Goal: Task Accomplishment & Management: Manage account settings

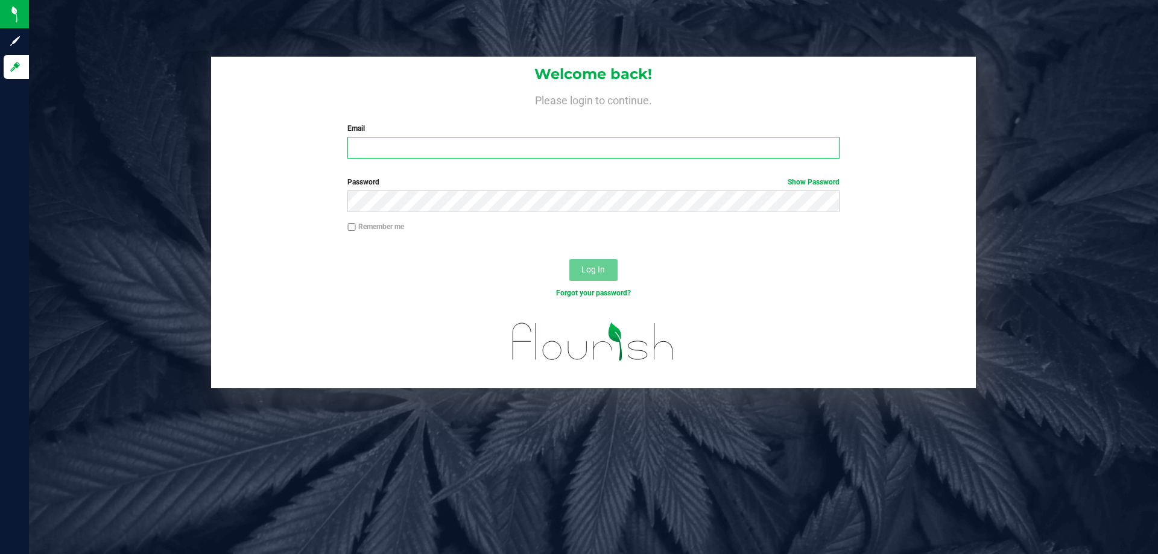
click at [619, 153] on input "Email" at bounding box center [592, 148] width 491 height 22
type input "[EMAIL_ADDRESS][DOMAIN_NAME]"
click at [569, 259] on button "Log In" at bounding box center [593, 270] width 48 height 22
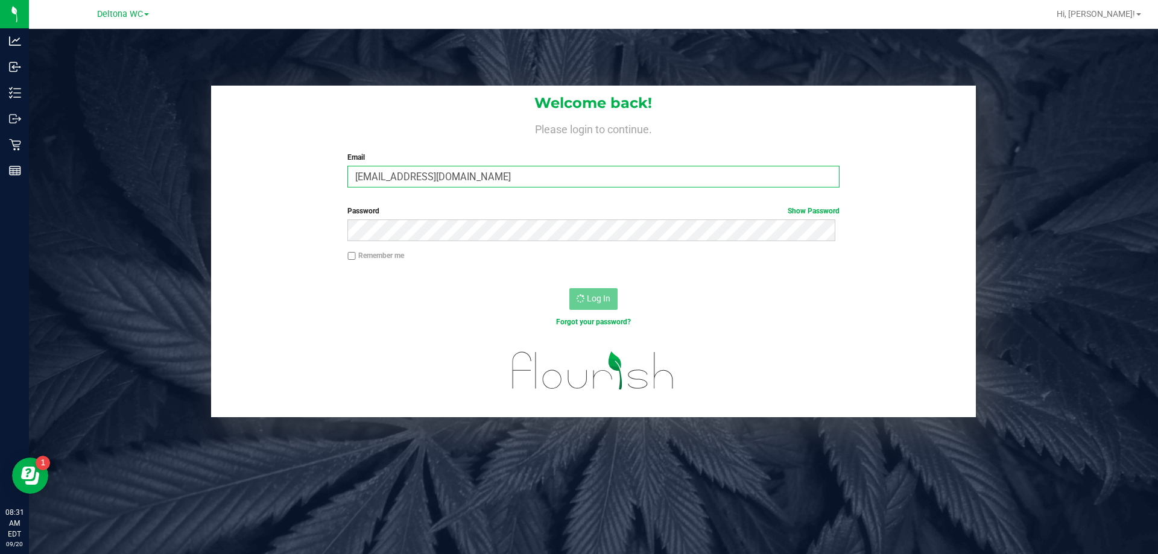
drag, startPoint x: 482, startPoint y: 177, endPoint x: 181, endPoint y: 174, distance: 300.9
click at [181, 174] on div "Welcome back! Please login to continue. Email niflores@liveparallel.com Require…" at bounding box center [593, 252] width 1147 height 332
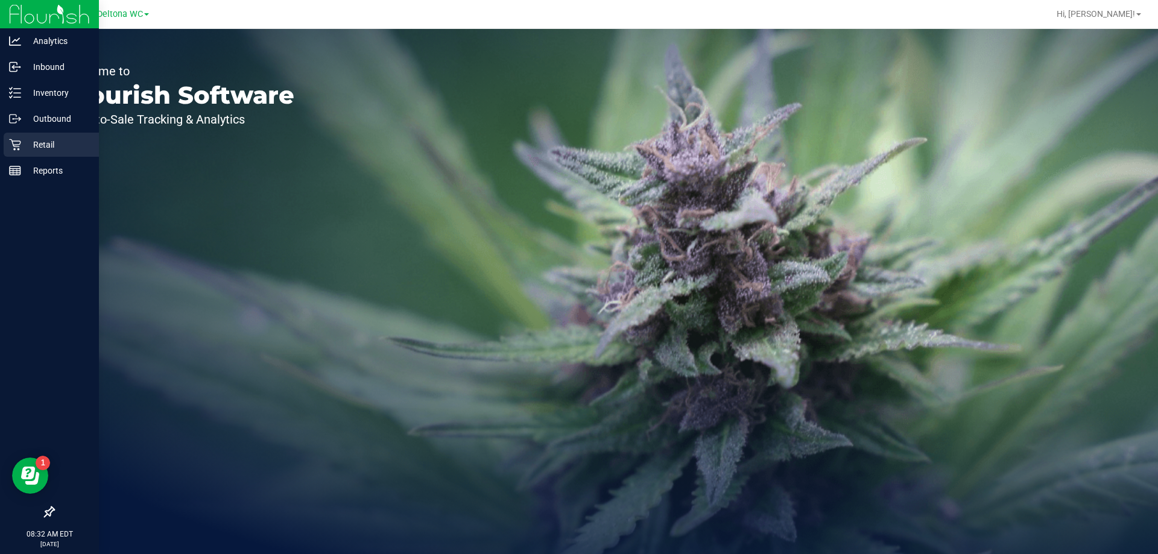
click at [68, 139] on p "Retail" at bounding box center [57, 144] width 72 height 14
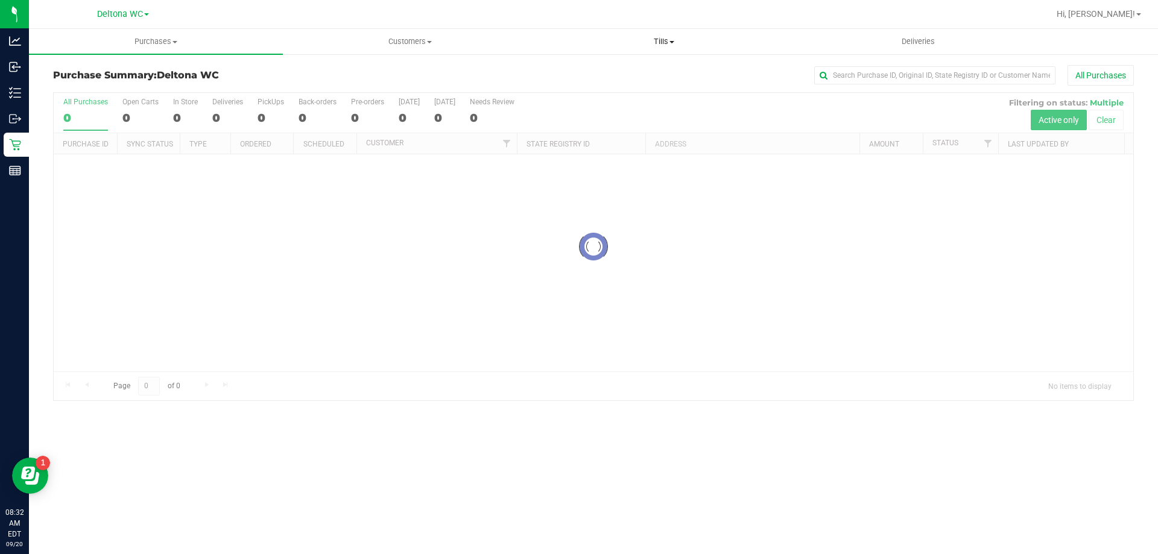
click at [679, 34] on uib-tab-heading "Tills Manage tills Reconcile e-payments" at bounding box center [663, 42] width 253 height 24
click at [578, 72] on span "Manage tills" at bounding box center [577, 73] width 81 height 10
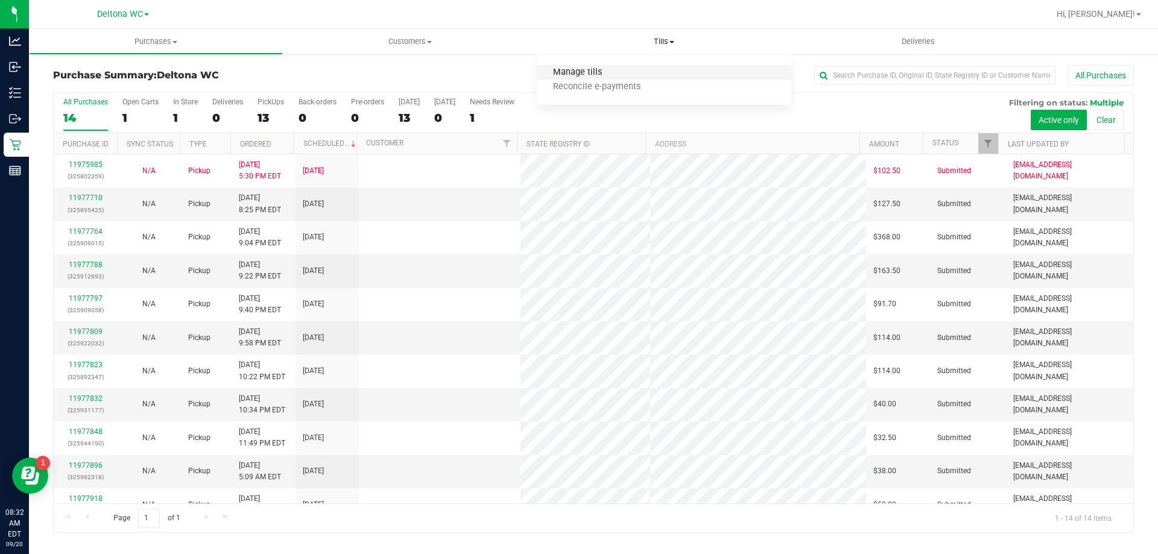
click at [567, 68] on span "Manage tills" at bounding box center [577, 73] width 81 height 10
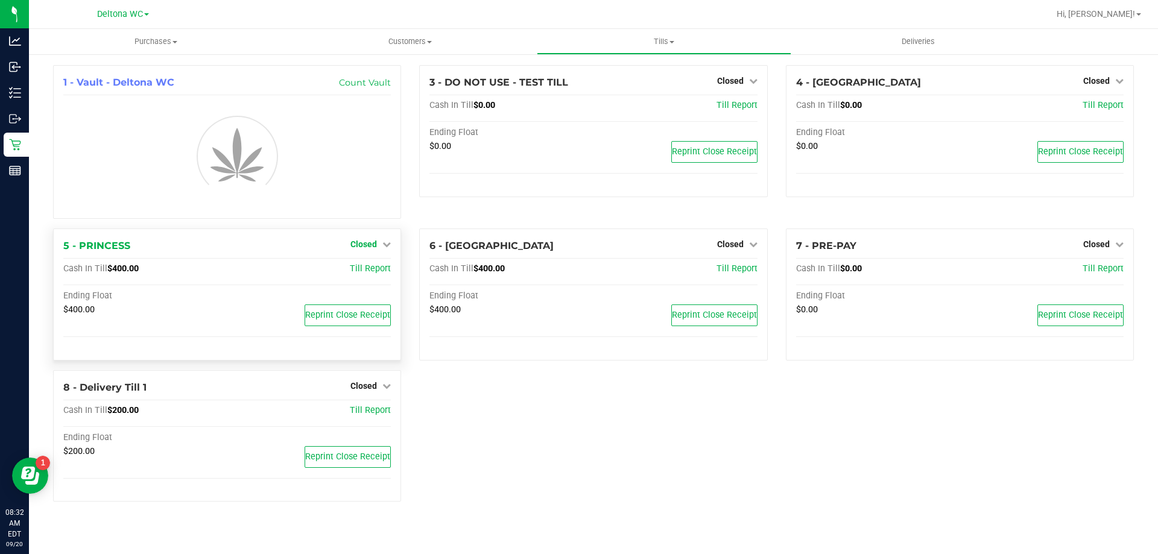
click at [383, 241] on icon at bounding box center [386, 244] width 8 height 8
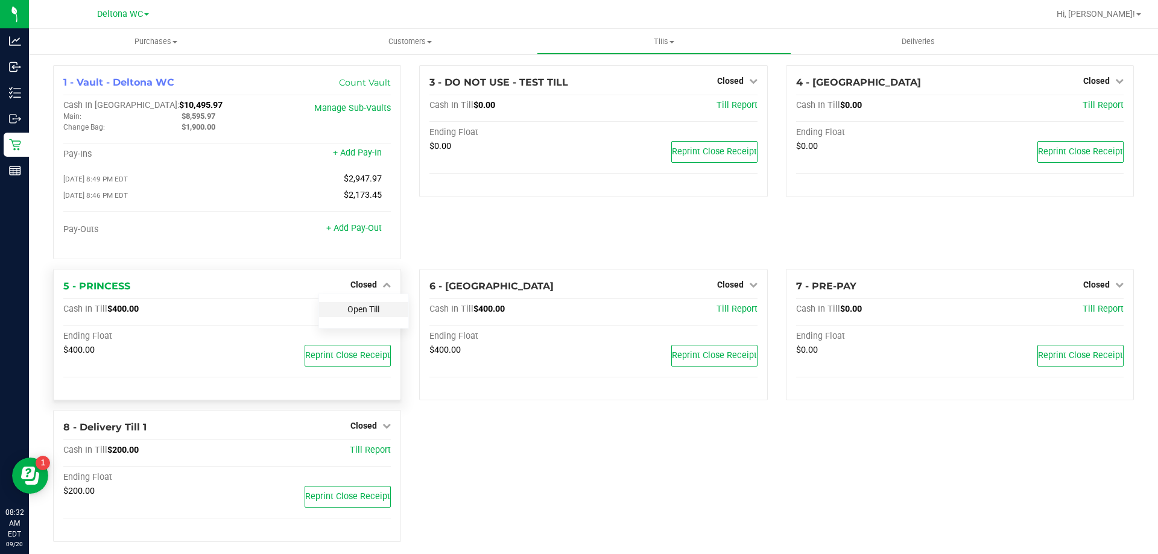
click at [369, 313] on link "Open Till" at bounding box center [363, 309] width 32 height 10
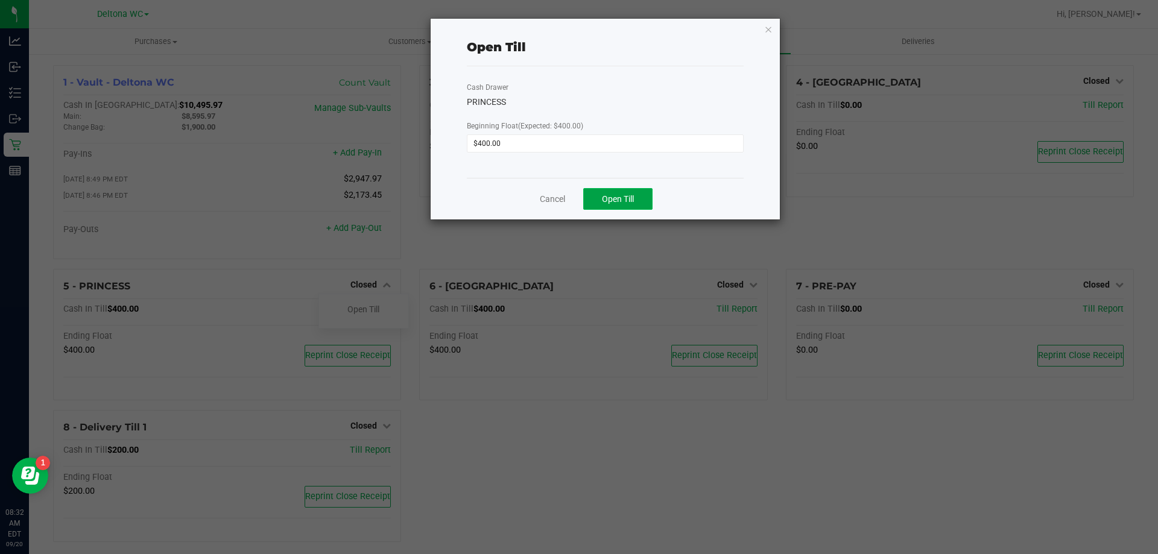
click at [619, 200] on span "Open Till" at bounding box center [618, 199] width 32 height 10
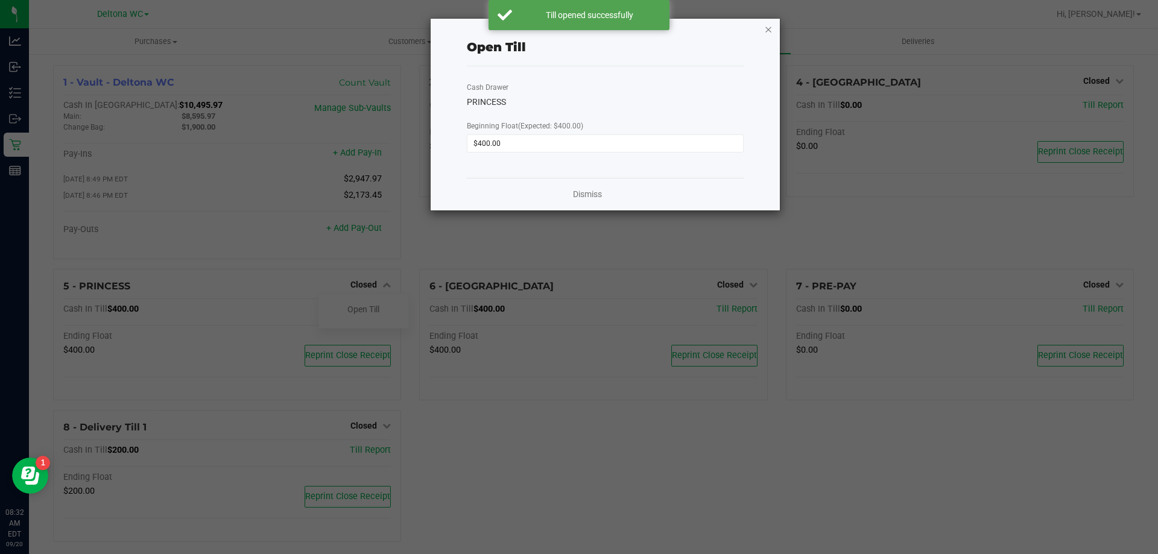
click at [768, 30] on icon "button" at bounding box center [768, 29] width 8 height 14
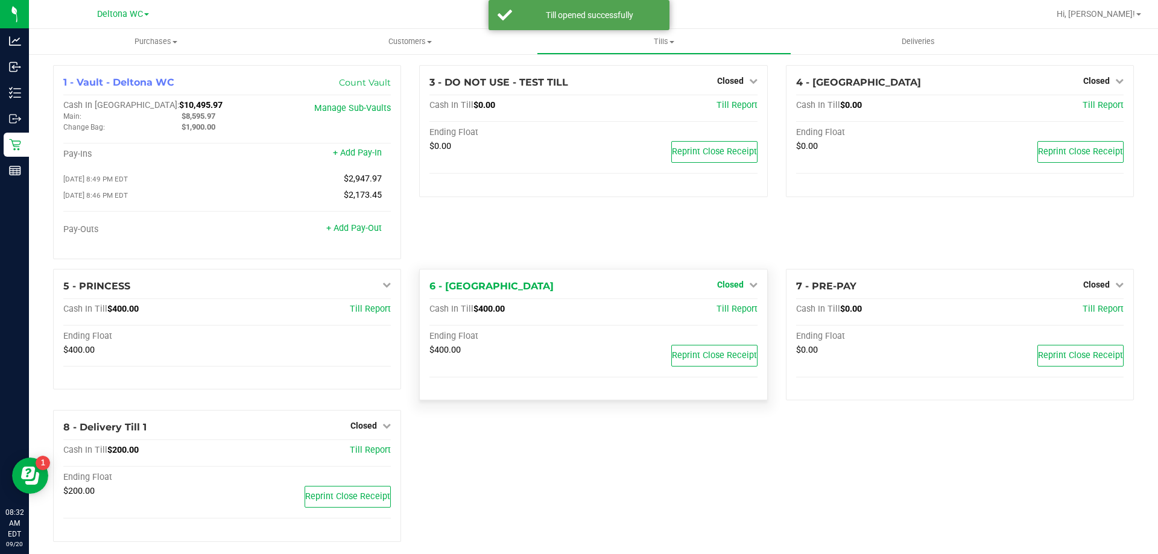
click at [731, 287] on span "Closed" at bounding box center [730, 285] width 27 height 10
click at [727, 314] on link "Open Till" at bounding box center [730, 309] width 32 height 10
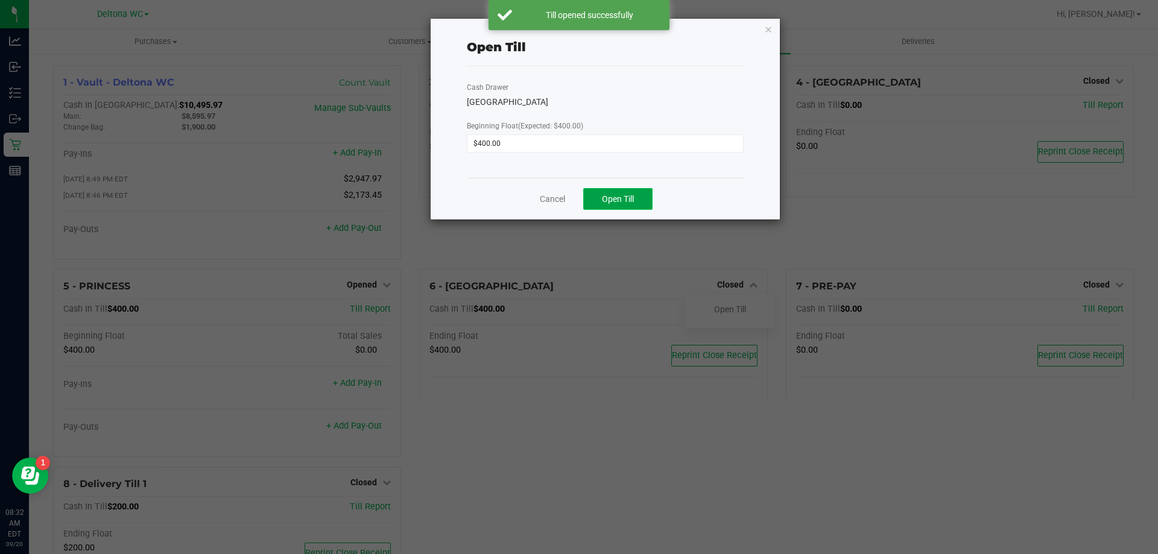
click at [629, 196] on span "Open Till" at bounding box center [618, 199] width 32 height 10
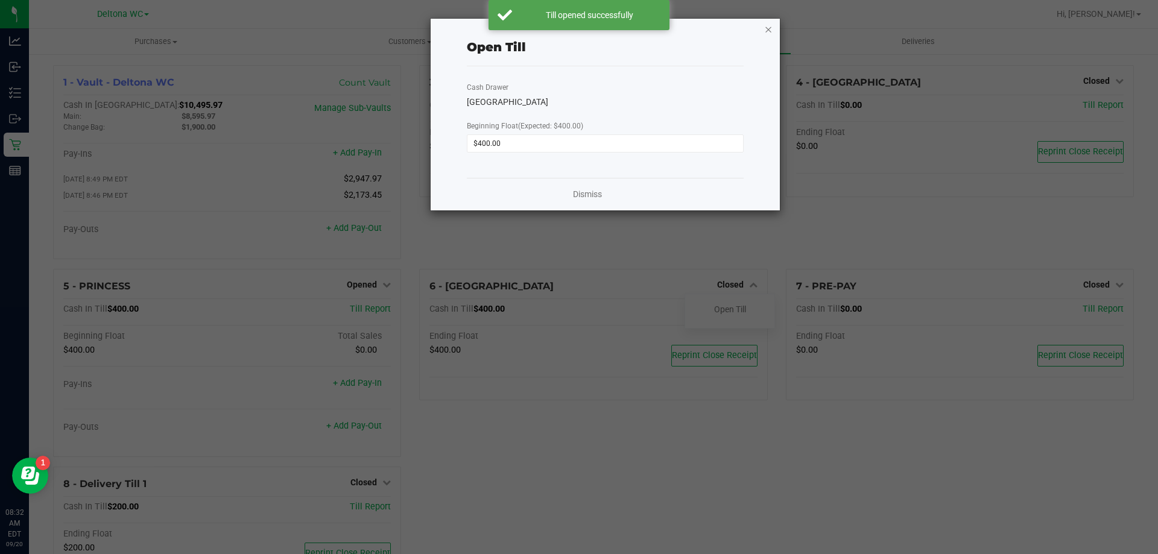
click at [767, 30] on icon "button" at bounding box center [768, 29] width 8 height 14
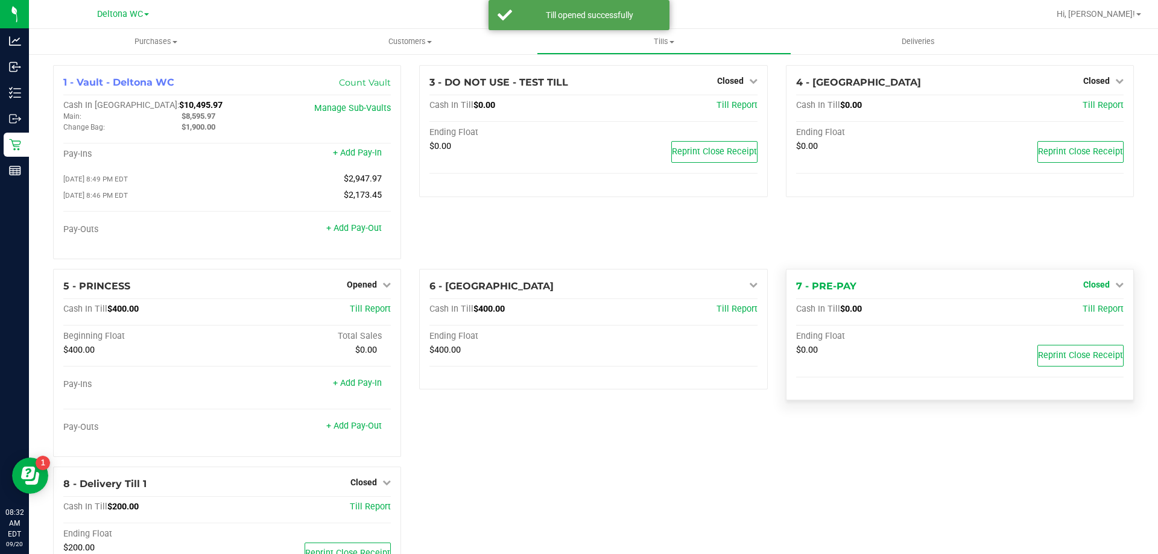
click at [1085, 285] on span "Closed" at bounding box center [1096, 285] width 27 height 10
drag, startPoint x: 1075, startPoint y: 317, endPoint x: 1074, endPoint y: 309, distance: 7.9
click at [1074, 314] on div "Open Till" at bounding box center [1095, 309] width 89 height 15
click at [1080, 309] on link "Open Till" at bounding box center [1096, 309] width 32 height 10
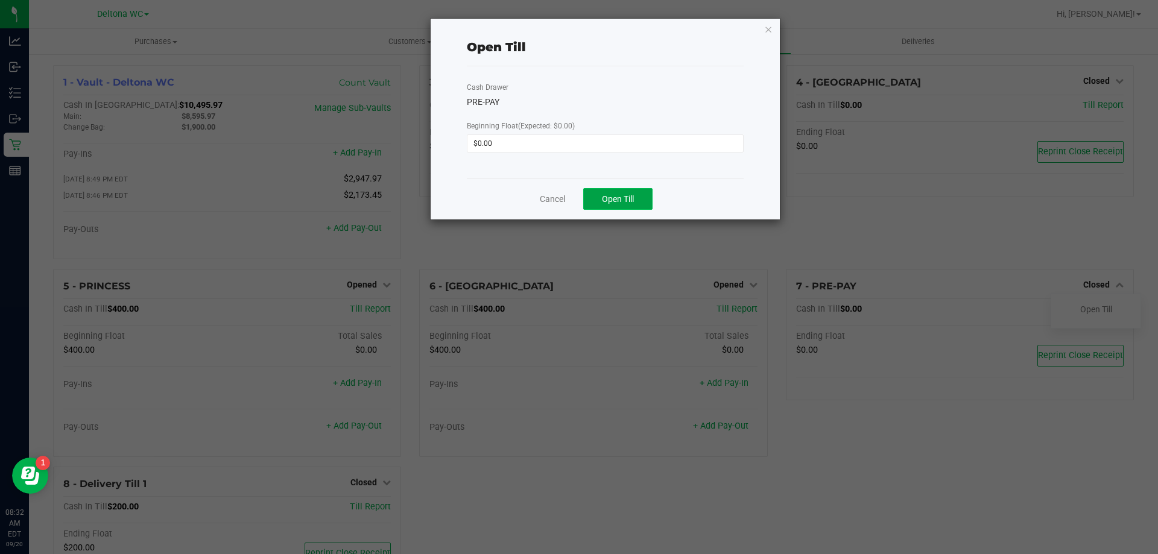
click at [633, 194] on span "Open Till" at bounding box center [618, 199] width 32 height 10
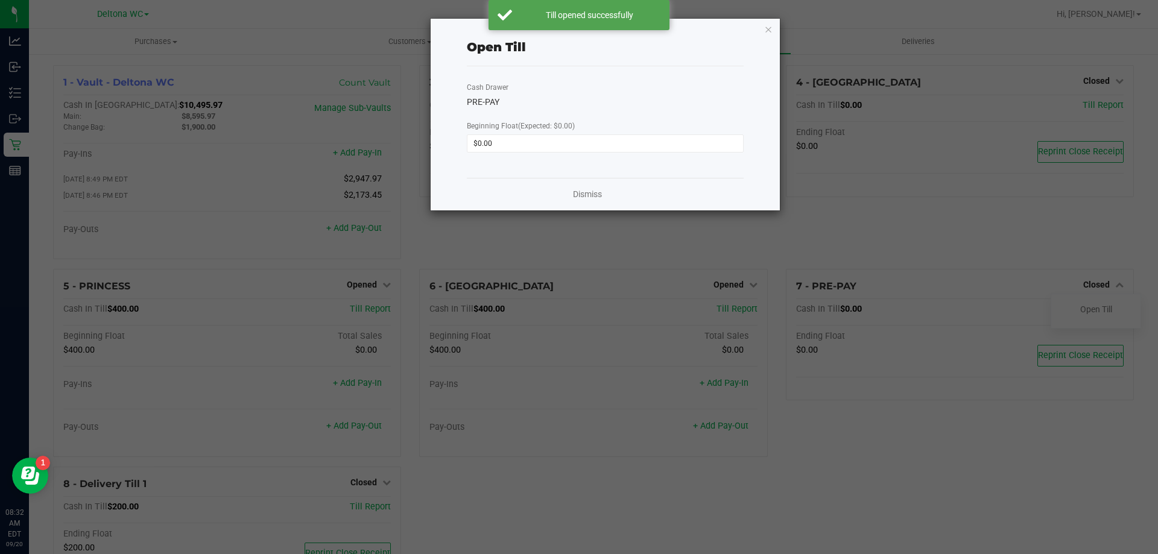
click at [768, 29] on icon "button" at bounding box center [768, 29] width 8 height 14
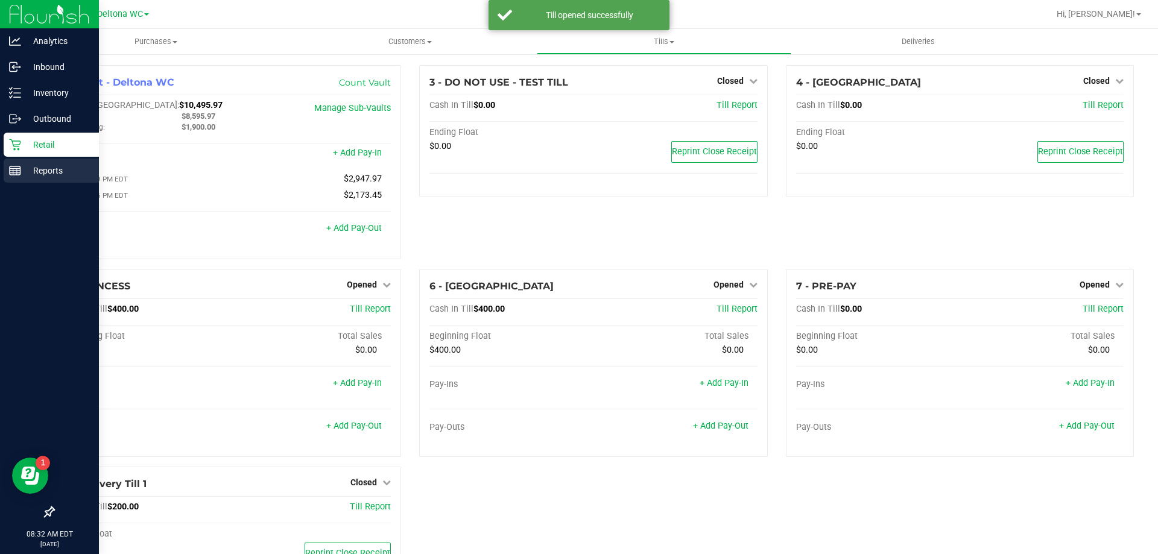
click at [62, 171] on p "Reports" at bounding box center [57, 170] width 72 height 14
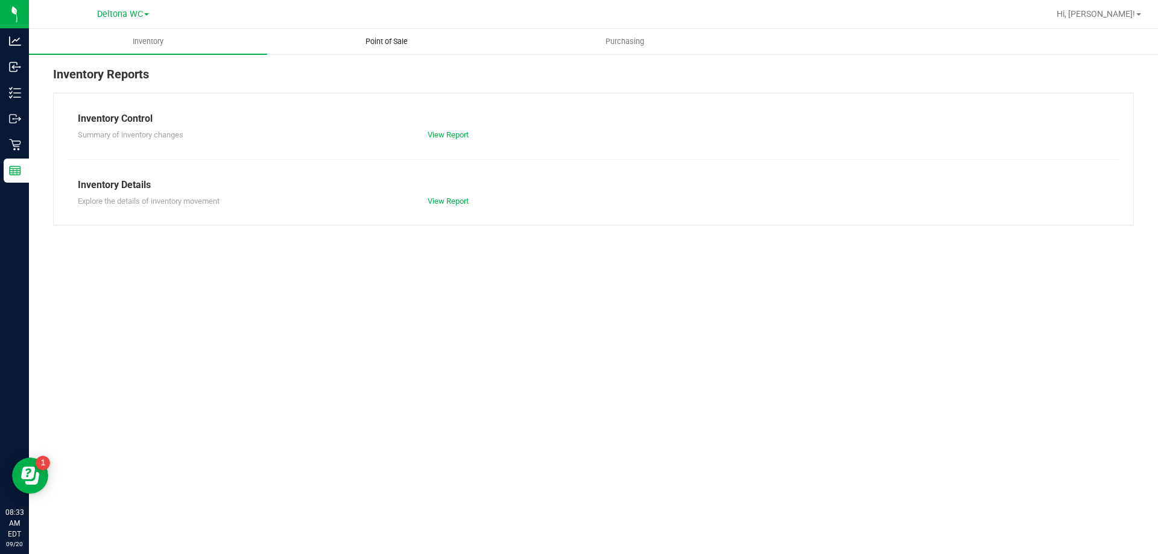
click at [353, 41] on span "Point of Sale" at bounding box center [386, 41] width 75 height 11
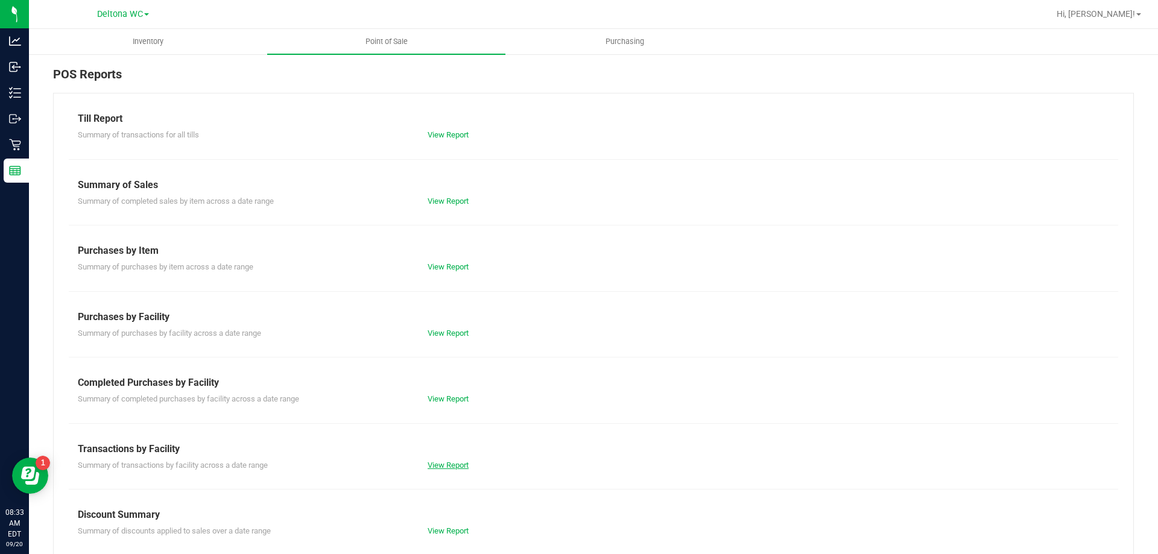
click at [435, 465] on link "View Report" at bounding box center [448, 465] width 41 height 9
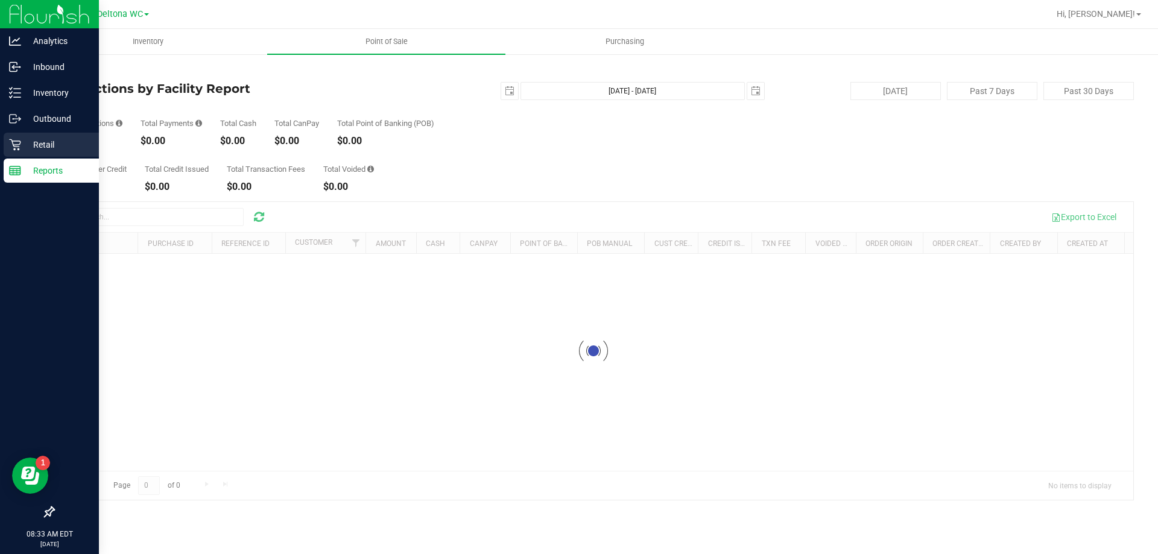
drag, startPoint x: 69, startPoint y: 138, endPoint x: 70, endPoint y: 145, distance: 7.3
click at [70, 139] on p "Retail" at bounding box center [57, 144] width 72 height 14
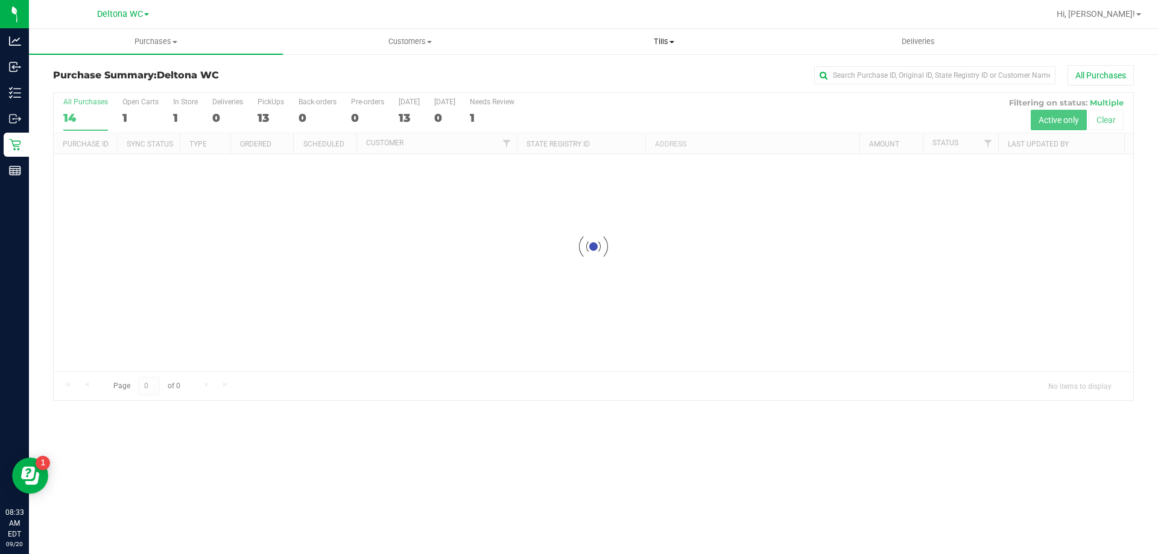
click at [661, 36] on uib-tab-heading "Tills Manage tills Reconcile e-payments" at bounding box center [663, 42] width 253 height 24
click at [579, 72] on span "Manage tills" at bounding box center [577, 73] width 81 height 10
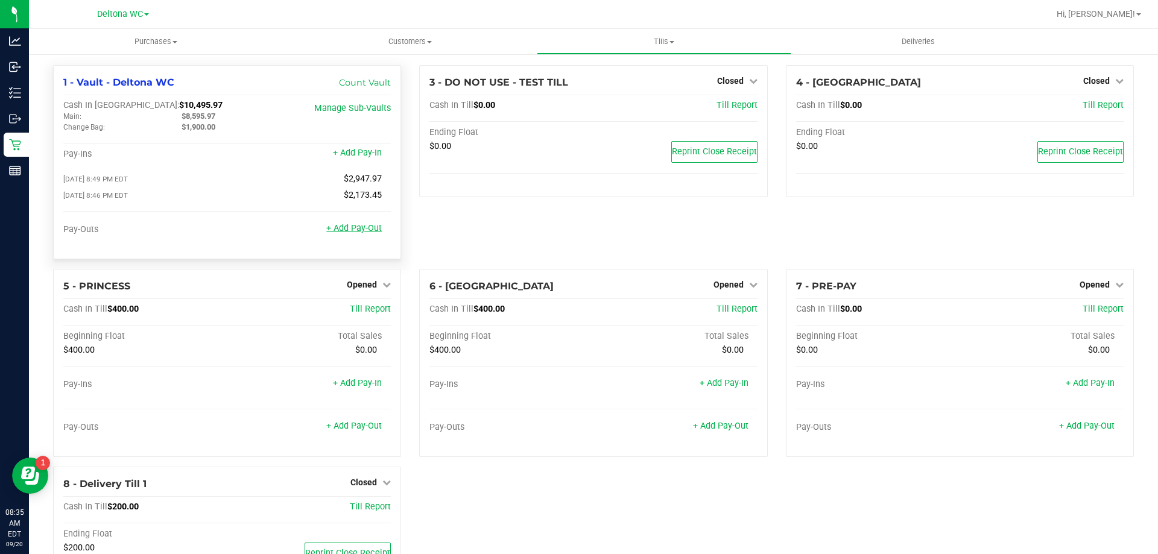
click at [361, 230] on link "+ Add Pay-Out" at bounding box center [353, 228] width 55 height 10
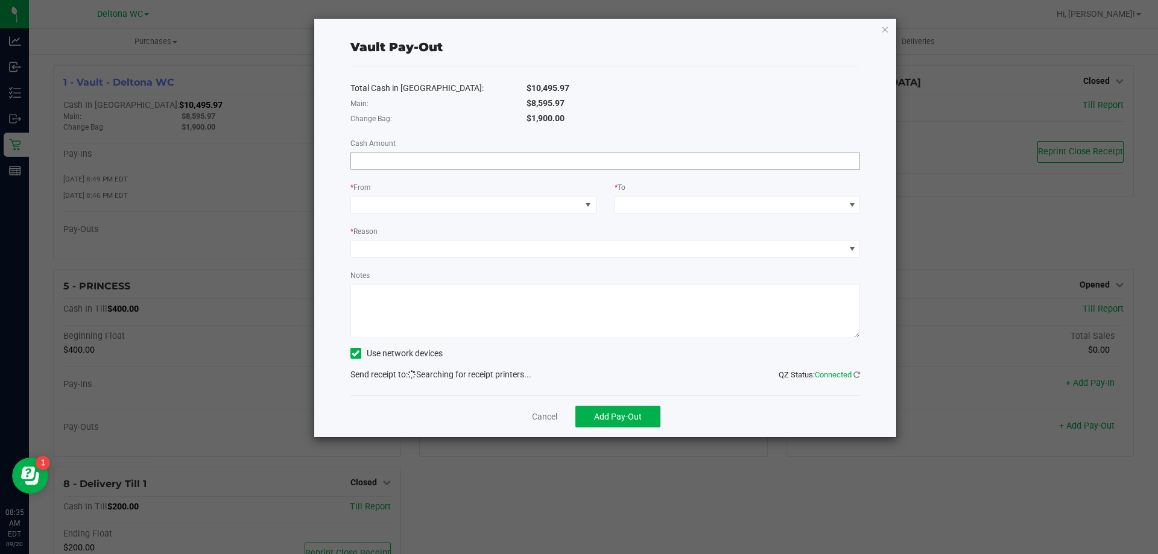
click at [519, 166] on input at bounding box center [605, 161] width 509 height 17
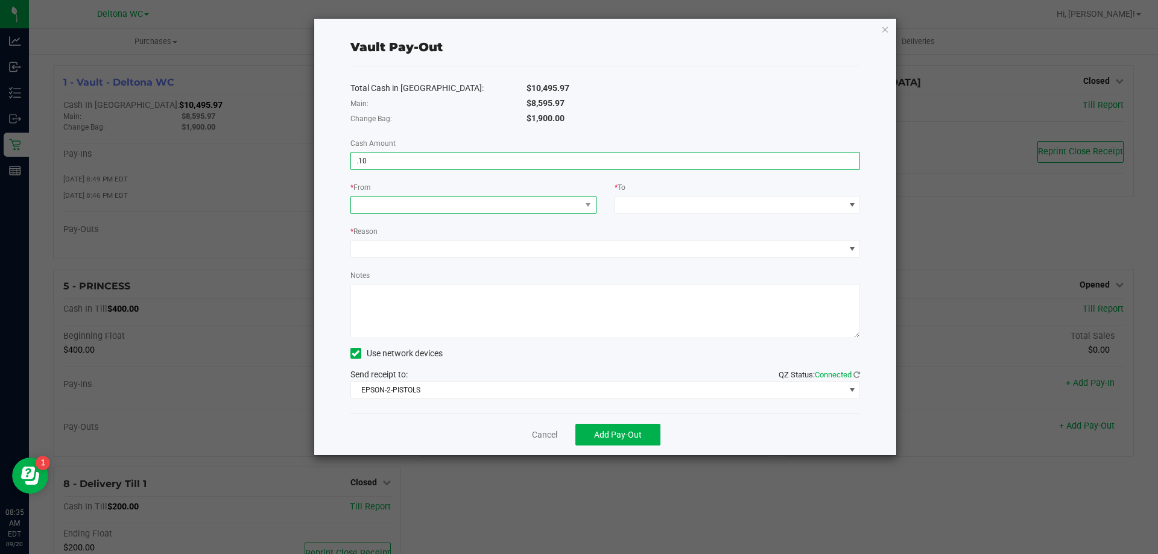
type input "$0.10"
click at [513, 204] on span at bounding box center [466, 205] width 230 height 17
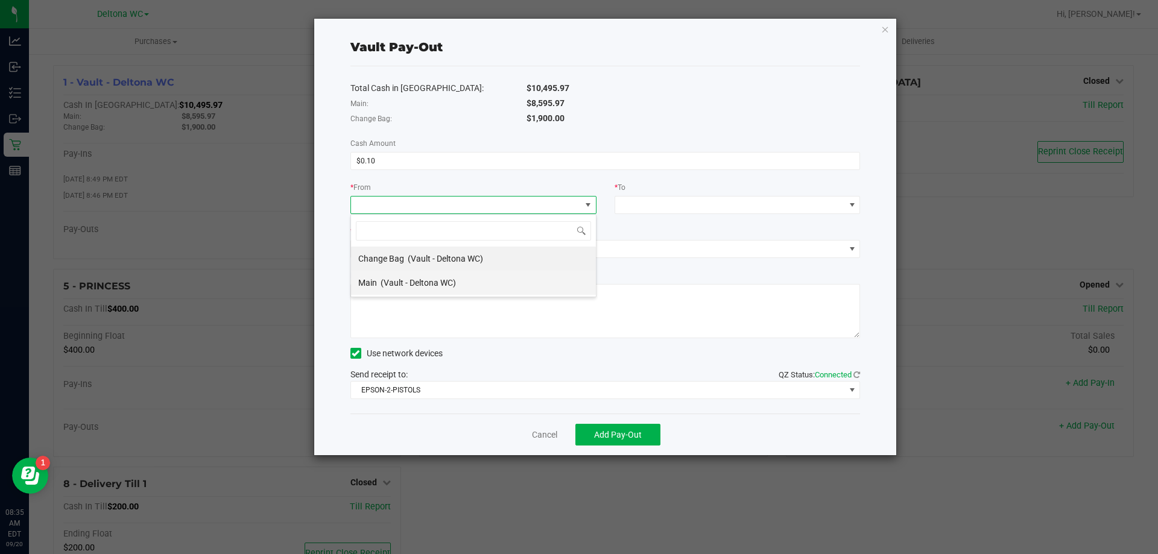
click at [455, 283] on span "(Vault - Deltona WC)" at bounding box center [417, 283] width 75 height 10
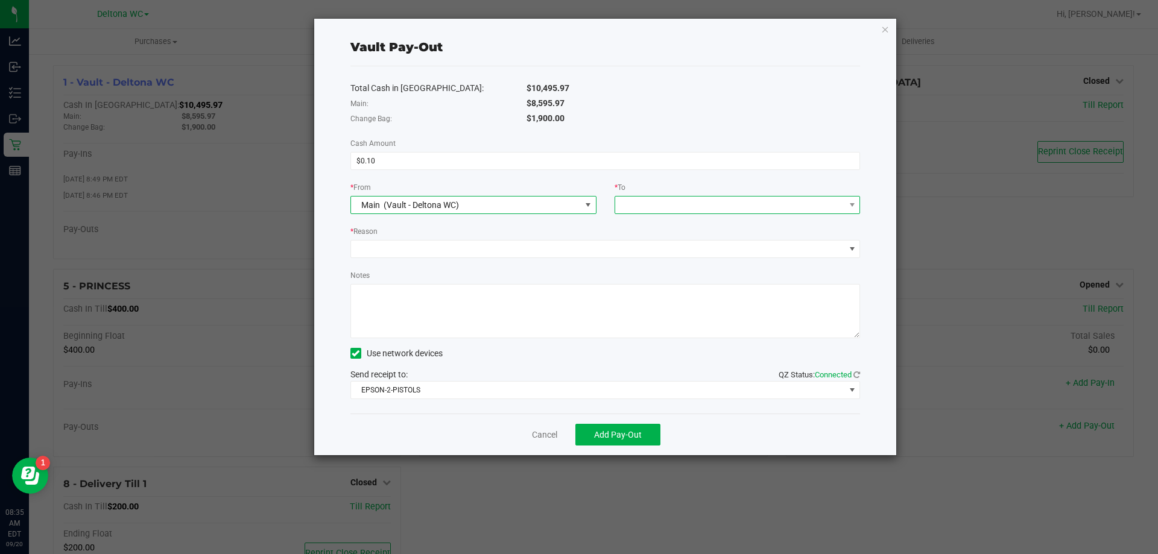
click at [677, 204] on span at bounding box center [730, 205] width 230 height 17
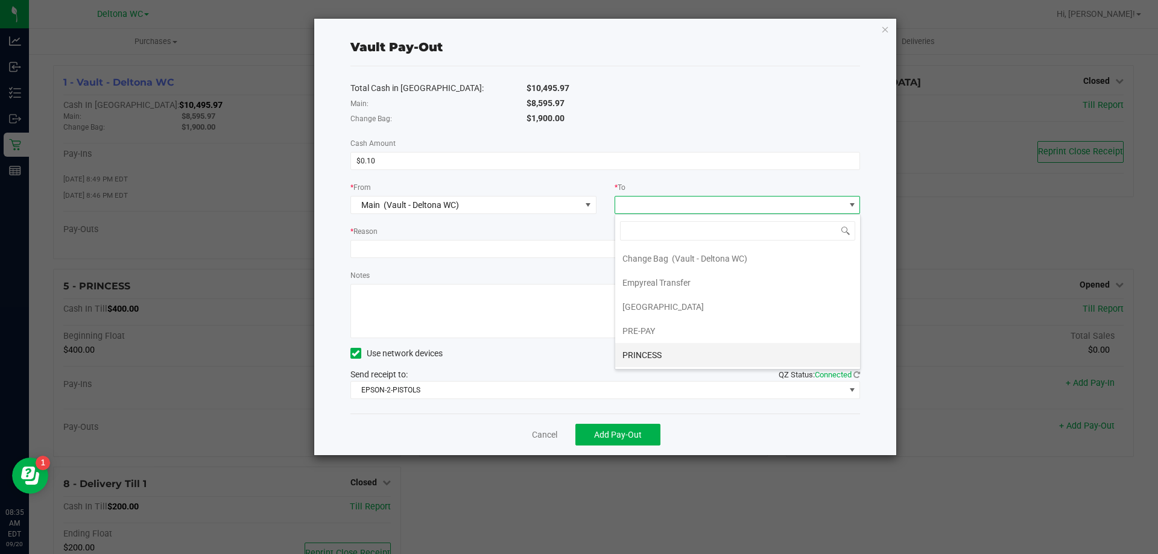
scroll to position [0, 0]
click at [672, 327] on li "[GEOGRAPHIC_DATA]" at bounding box center [737, 331] width 245 height 24
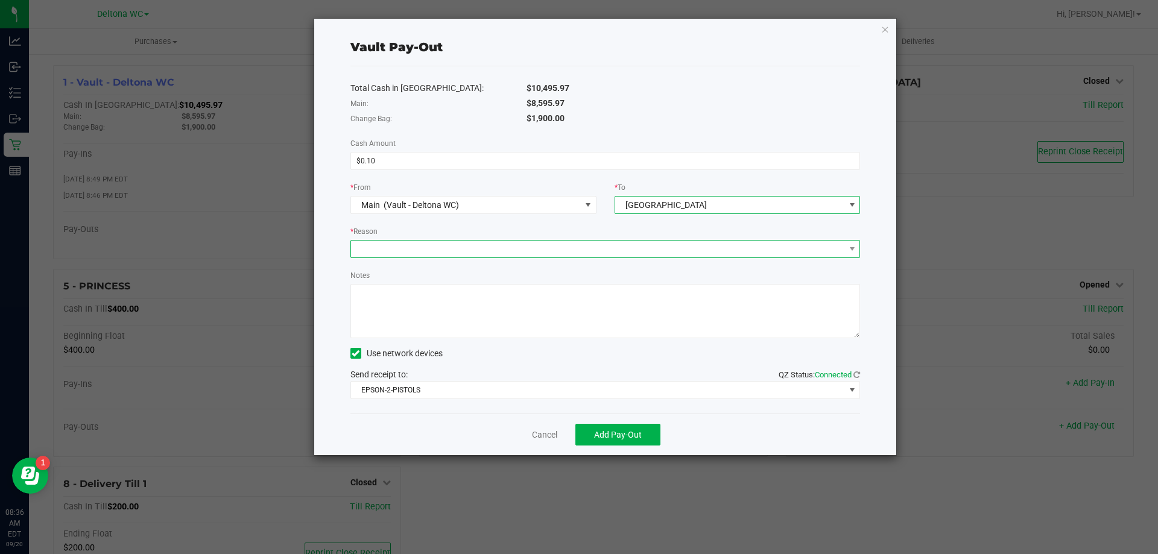
click at [467, 250] on span at bounding box center [598, 249] width 494 height 17
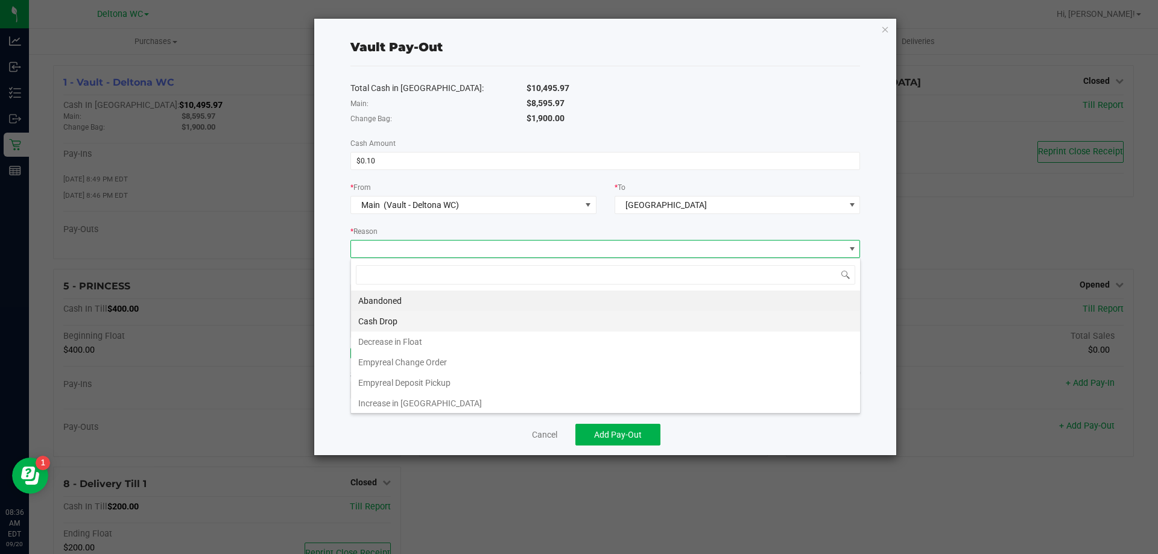
click at [428, 323] on li "Cash Drop" at bounding box center [605, 321] width 509 height 21
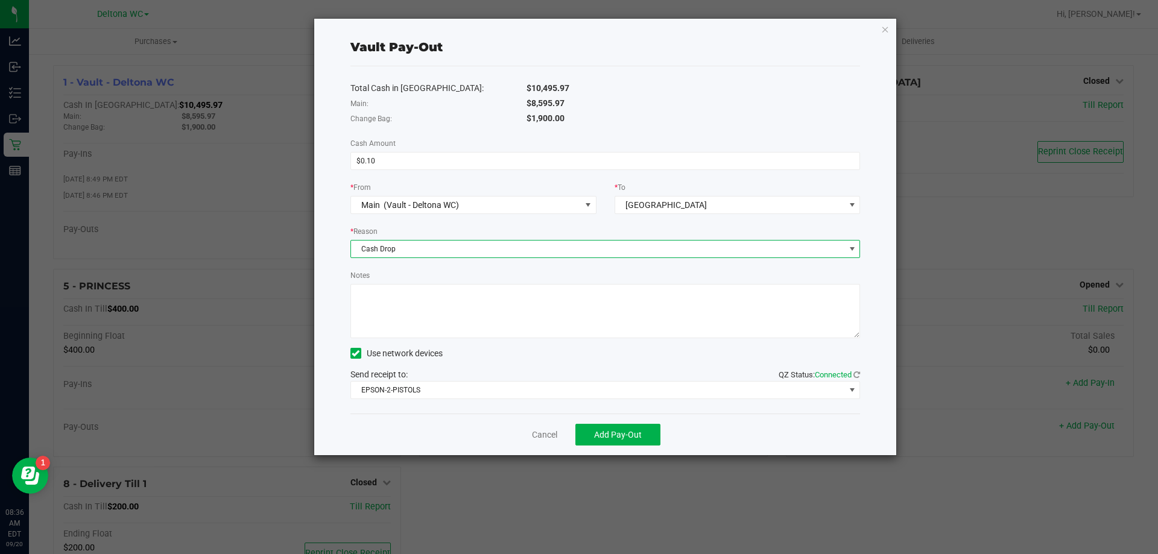
click at [405, 300] on textarea "Notes" at bounding box center [605, 311] width 510 height 54
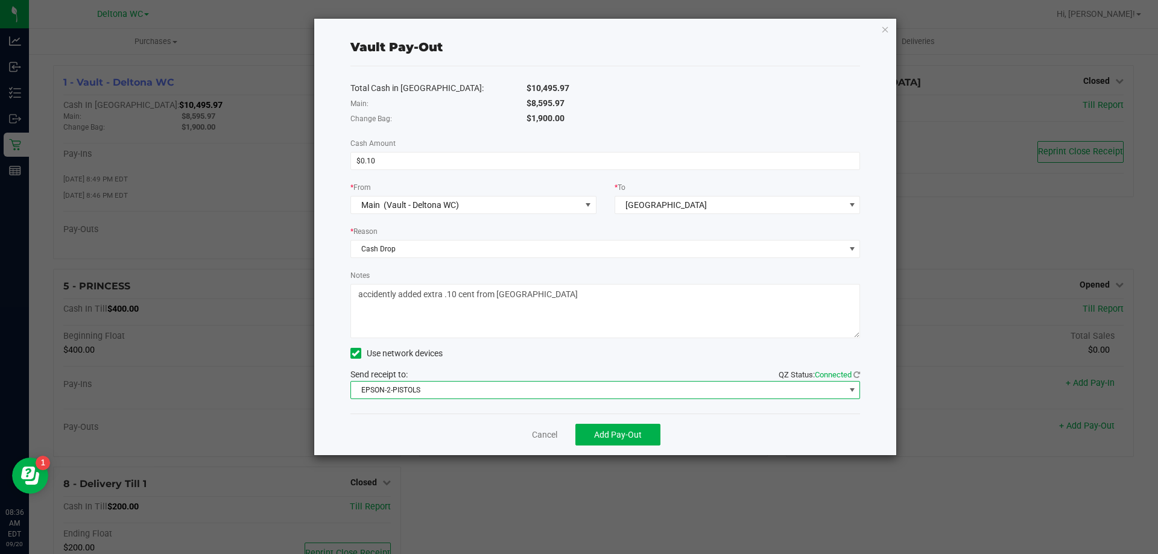
click at [633, 391] on span "EPSON-2-PISTOLS" at bounding box center [598, 390] width 494 height 17
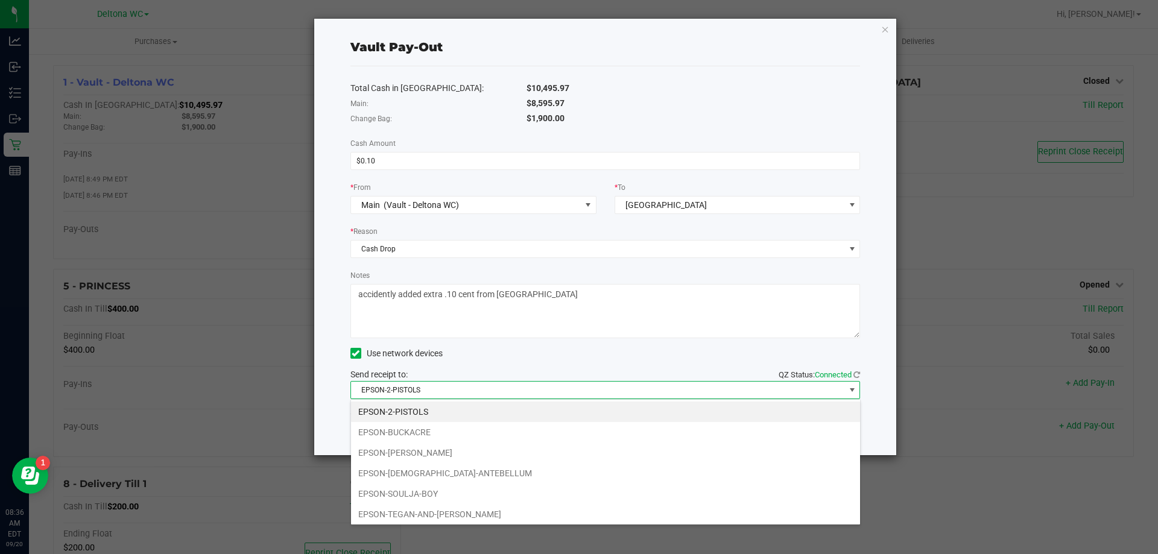
scroll to position [18, 510]
click at [469, 415] on li "EPSON-2-PISTOLS" at bounding box center [605, 412] width 509 height 21
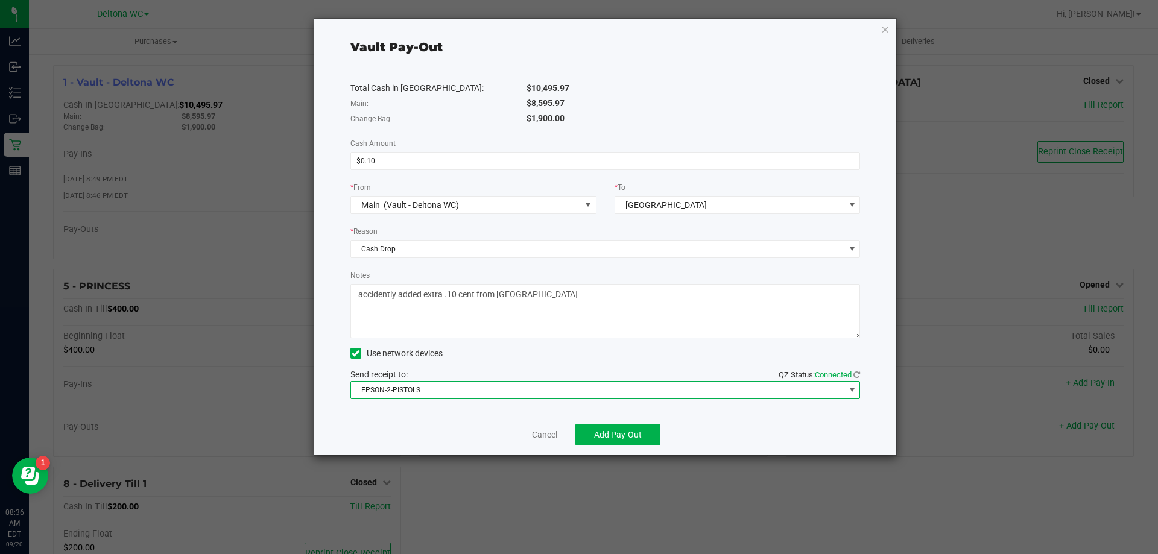
click at [434, 396] on span "EPSON-2-PISTOLS" at bounding box center [598, 390] width 494 height 17
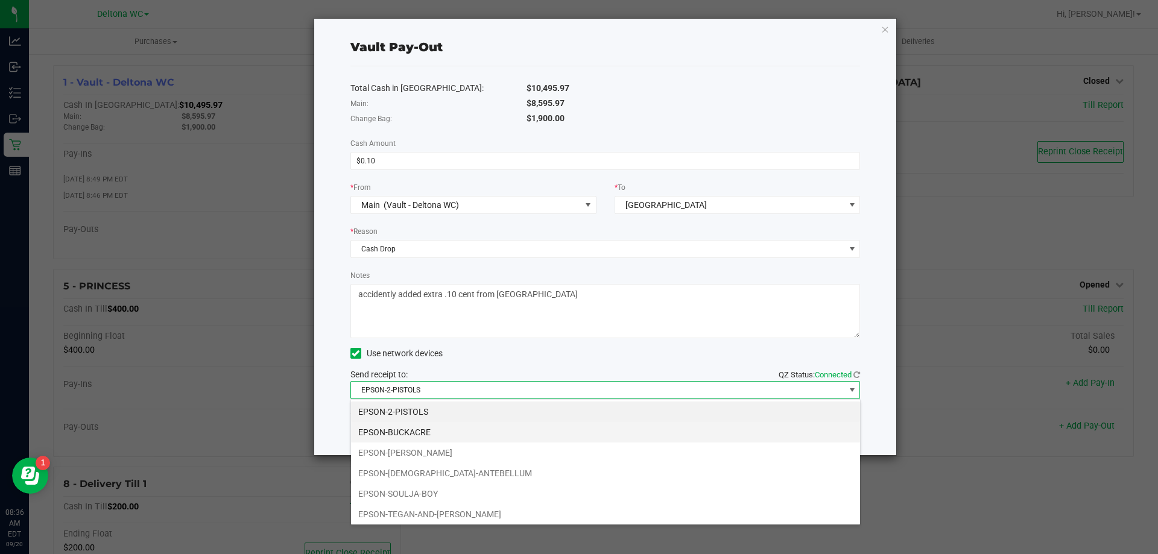
drag, startPoint x: 420, startPoint y: 429, endPoint x: 416, endPoint y: 436, distance: 7.6
click at [418, 429] on li "EPSON-BUCKACRE" at bounding box center [605, 432] width 509 height 21
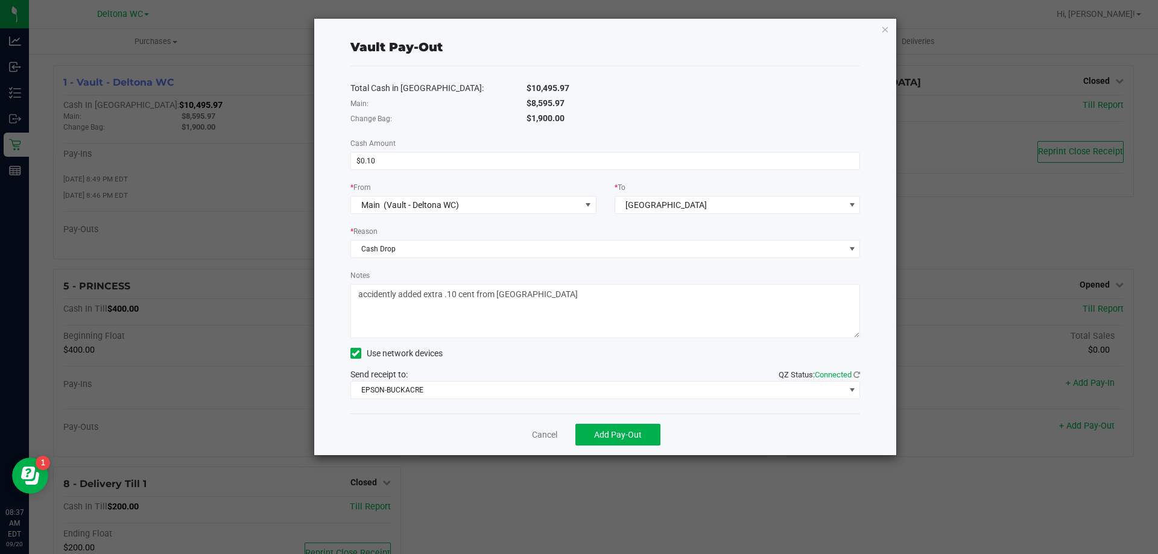
click at [540, 289] on textarea "Notes" at bounding box center [605, 311] width 510 height 54
drag, startPoint x: 546, startPoint y: 292, endPoint x: 557, endPoint y: 285, distance: 13.5
click at [547, 292] on textarea "Notes" at bounding box center [605, 311] width 510 height 54
type textarea "accidently added extra .10 cent from [GEOGRAPHIC_DATA] EON 9/18"
click at [613, 436] on span "Add Pay-Out" at bounding box center [618, 435] width 48 height 10
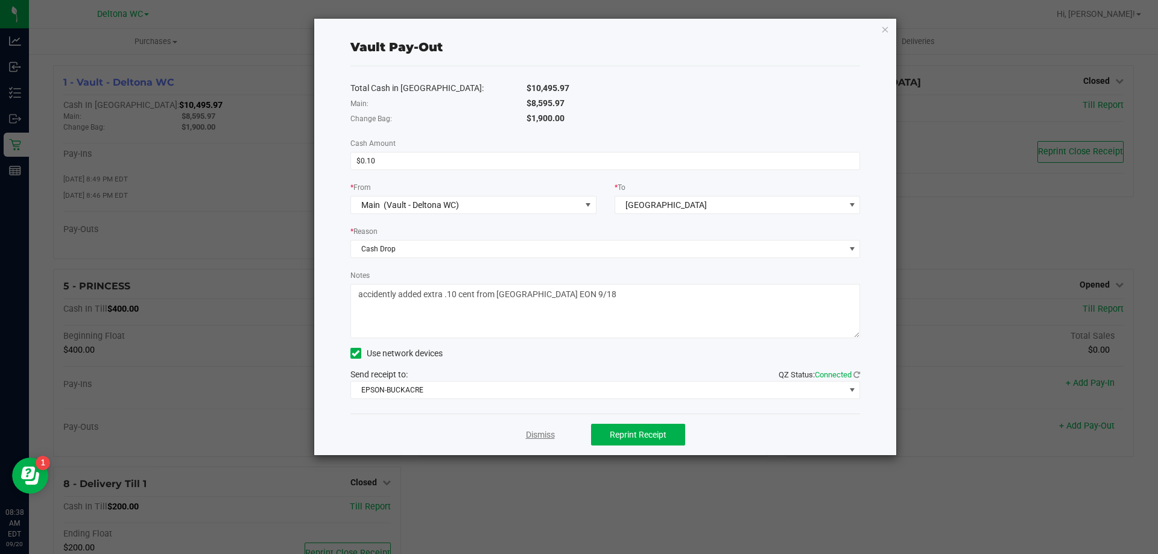
click at [526, 435] on link "Dismiss" at bounding box center [540, 435] width 29 height 13
